Goal: Book appointment/travel/reservation

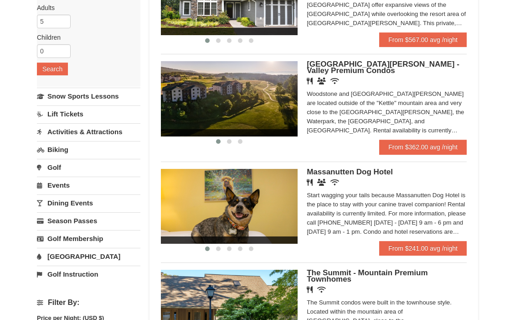
scroll to position [134, 0]
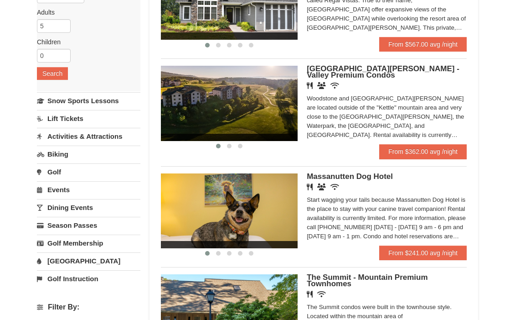
click at [390, 110] on div "Woodstone and Woodstone Casa de Campo are located outside of the "Kettle" mount…" at bounding box center [387, 117] width 160 height 46
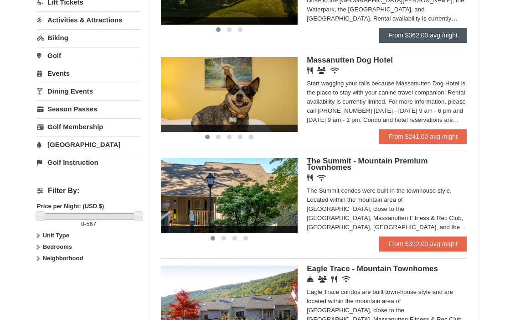
scroll to position [253, 0]
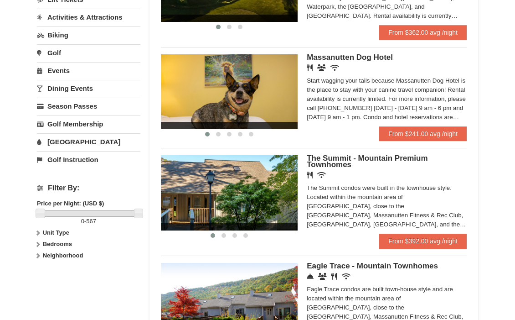
click at [355, 208] on div "The Summit condos were built in the townhouse style. Located within the mountai…" at bounding box center [387, 206] width 160 height 46
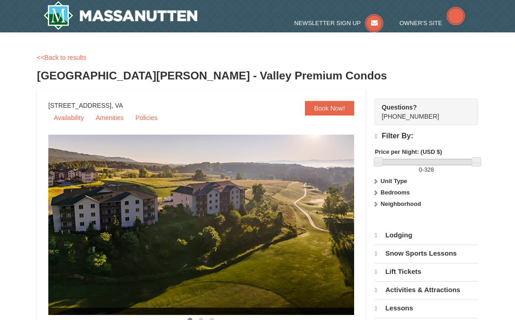
select select "10"
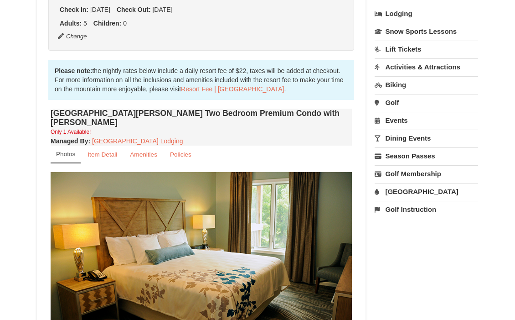
scroll to position [220, 0]
click at [411, 197] on link "[GEOGRAPHIC_DATA]" at bounding box center [427, 191] width 104 height 17
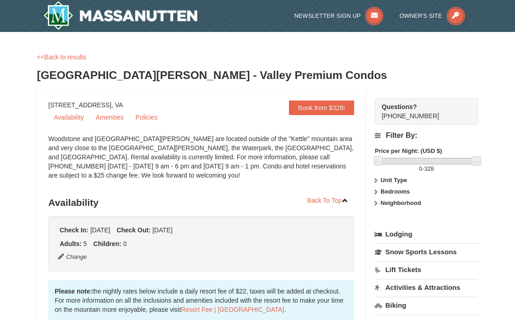
scroll to position [0, 0]
click at [123, 117] on link "Amenities" at bounding box center [109, 117] width 39 height 14
click at [77, 55] on link "<<Back to results" at bounding box center [61, 56] width 49 height 7
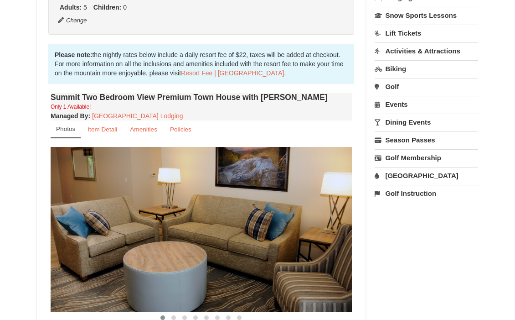
scroll to position [240, 0]
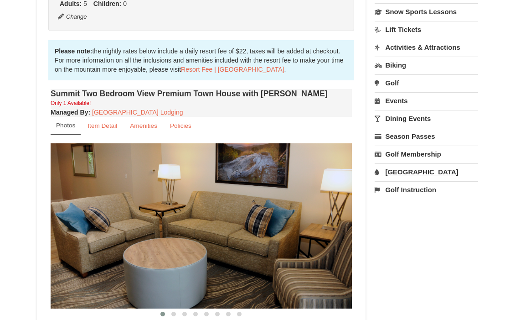
click at [395, 166] on link "[GEOGRAPHIC_DATA]" at bounding box center [427, 171] width 104 height 17
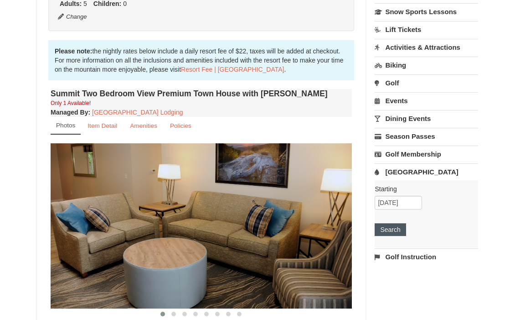
click at [395, 226] on button "Search" at bounding box center [390, 229] width 31 height 13
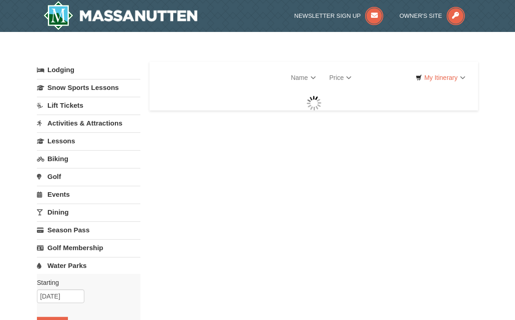
select select "10"
